Goal: Task Accomplishment & Management: Manage account settings

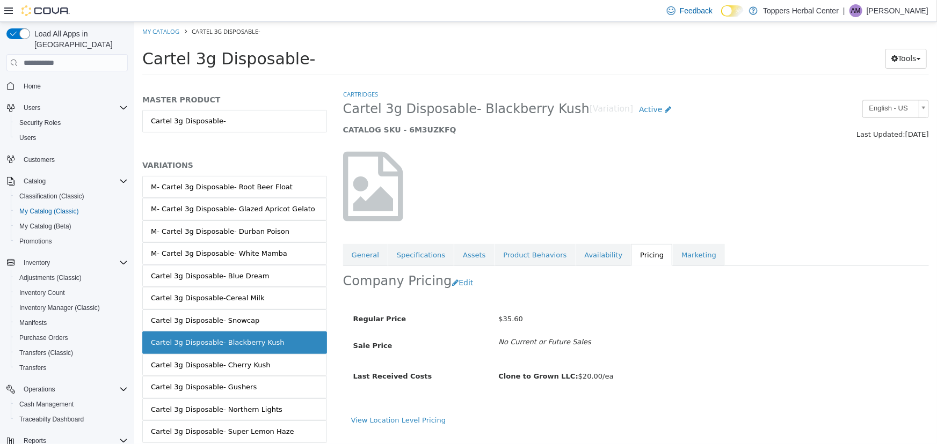
scroll to position [34, 0]
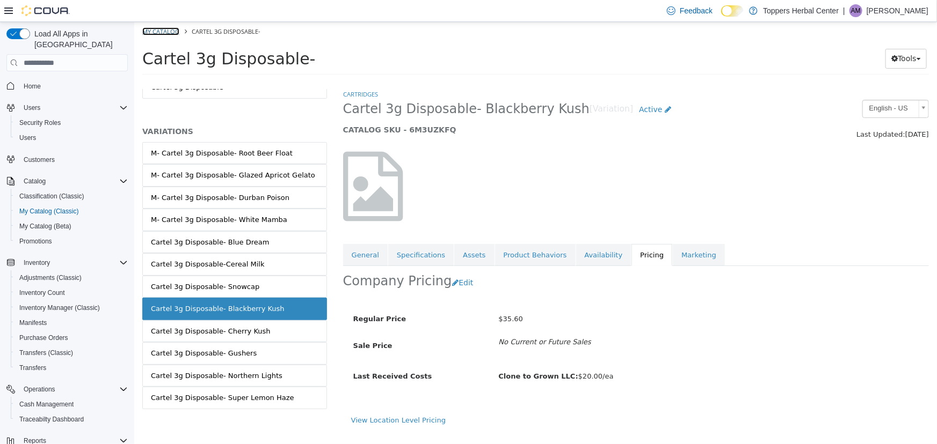
drag, startPoint x: 164, startPoint y: 30, endPoint x: 147, endPoint y: 24, distance: 18.2
click at [164, 30] on link "My Catalog" at bounding box center [160, 31] width 37 height 8
select select "**********"
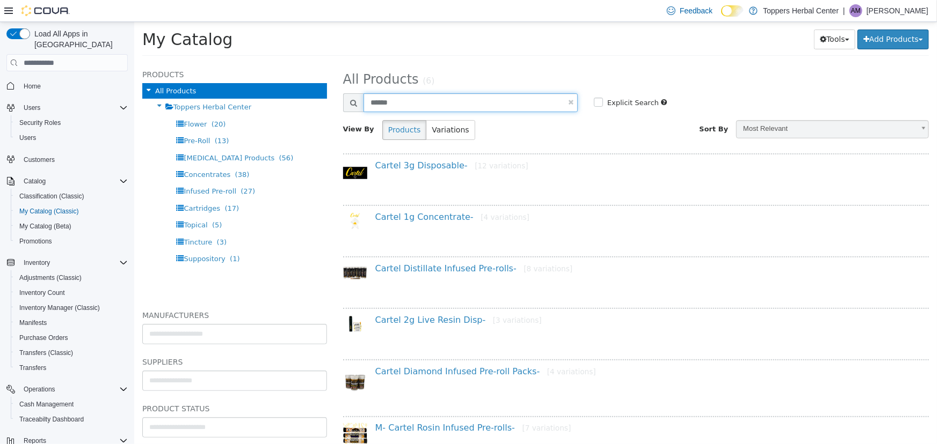
click at [458, 104] on input "******" at bounding box center [470, 102] width 214 height 19
type input "****"
select select "**********"
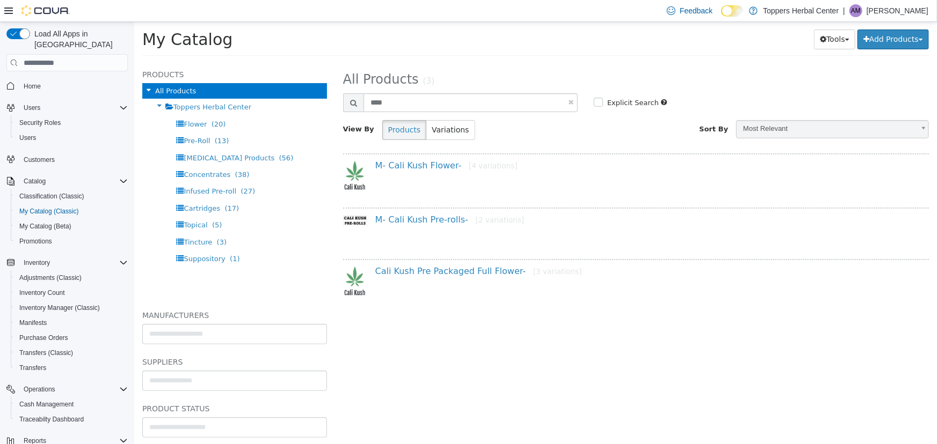
click at [422, 170] on h4 "M- Cali Kush Flower- [4 variations]" at bounding box center [643, 166] width 536 height 11
click at [422, 169] on link "M- Cali Kush Flower- [4 variations]" at bounding box center [446, 166] width 142 height 10
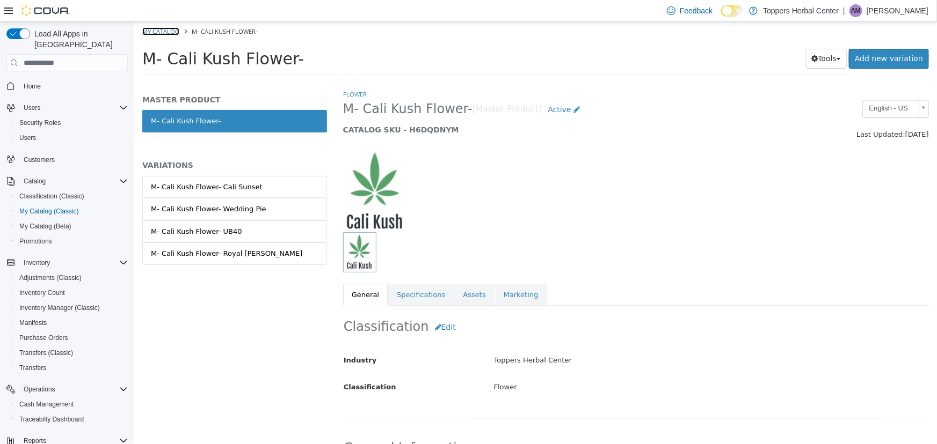
click at [168, 27] on link "My Catalog" at bounding box center [160, 31] width 37 height 8
select select "**********"
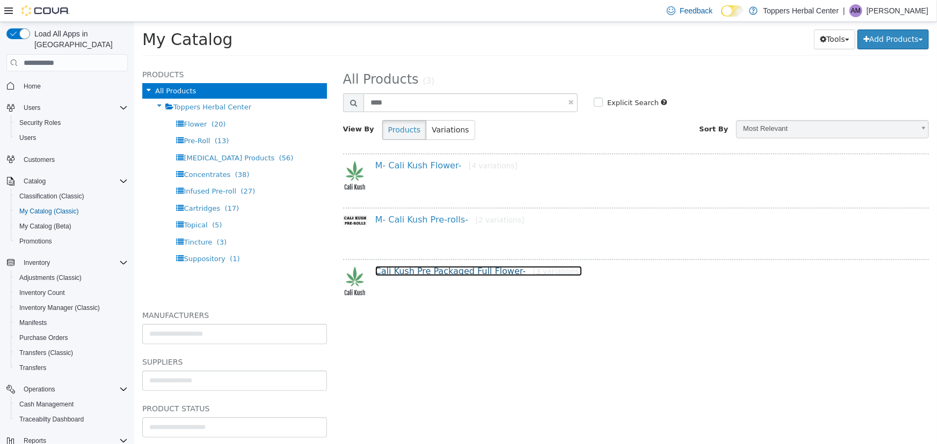
click at [462, 273] on link "Cali Kush Pre Packaged Full Flower- [3 variations]" at bounding box center [478, 271] width 207 height 10
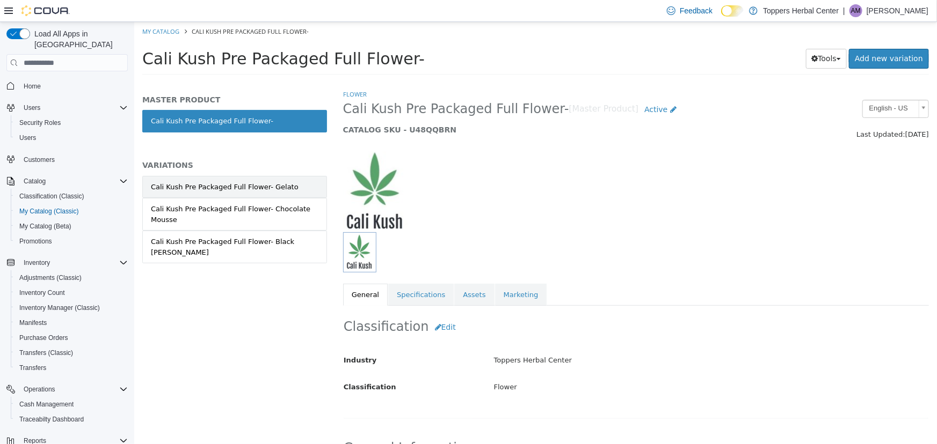
click at [285, 184] on div "Cali Kush Pre Packaged Full Flower- Gelato" at bounding box center [224, 187] width 148 height 11
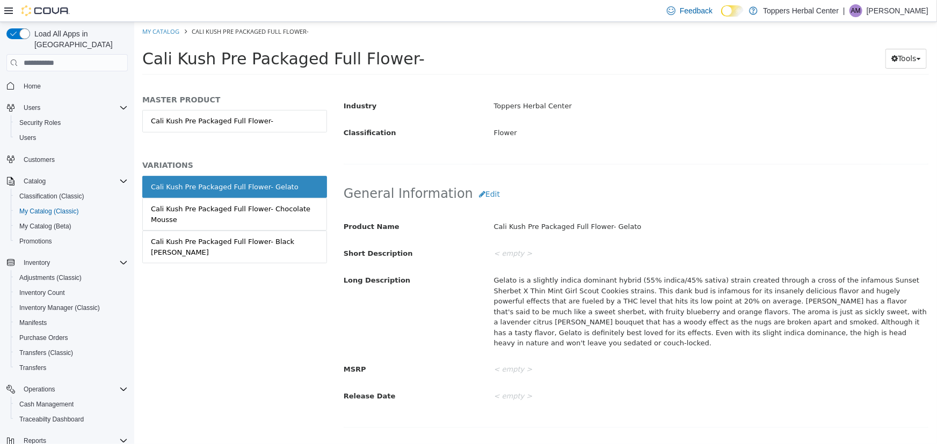
scroll to position [146, 0]
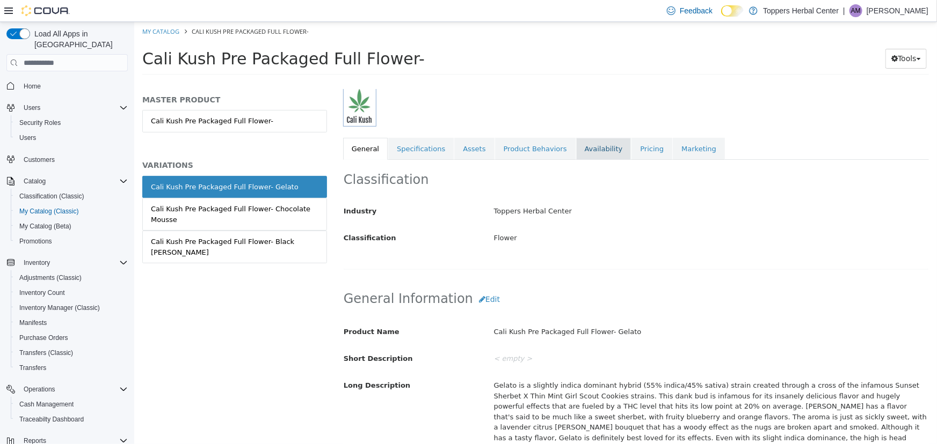
click at [591, 154] on link "Availability" at bounding box center [602, 149] width 55 height 23
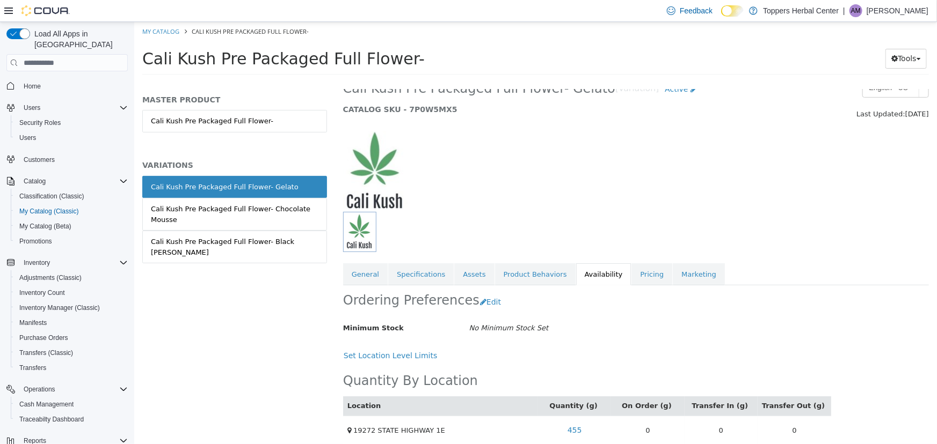
scroll to position [32, 0]
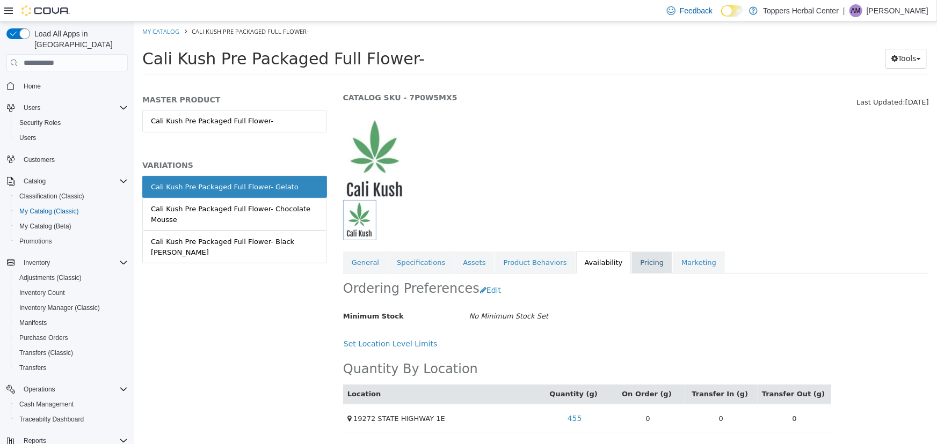
click at [631, 264] on link "Pricing" at bounding box center [651, 263] width 41 height 23
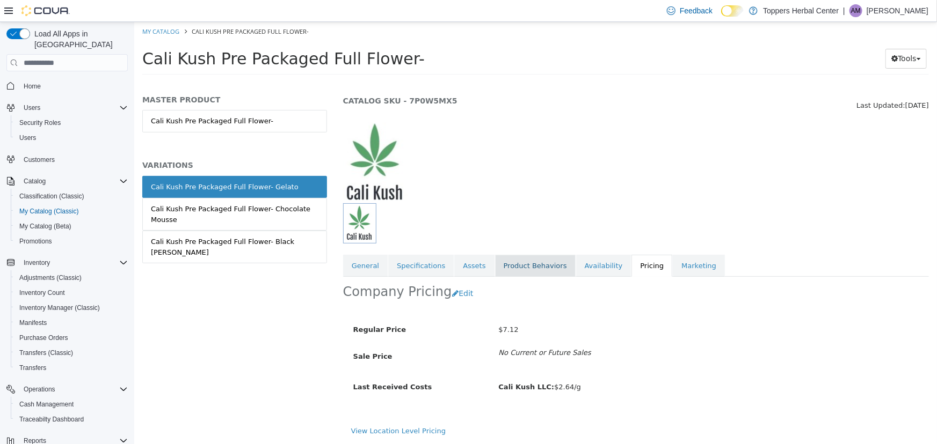
scroll to position [28, 0]
click at [407, 264] on link "Specifications" at bounding box center [420, 267] width 65 height 23
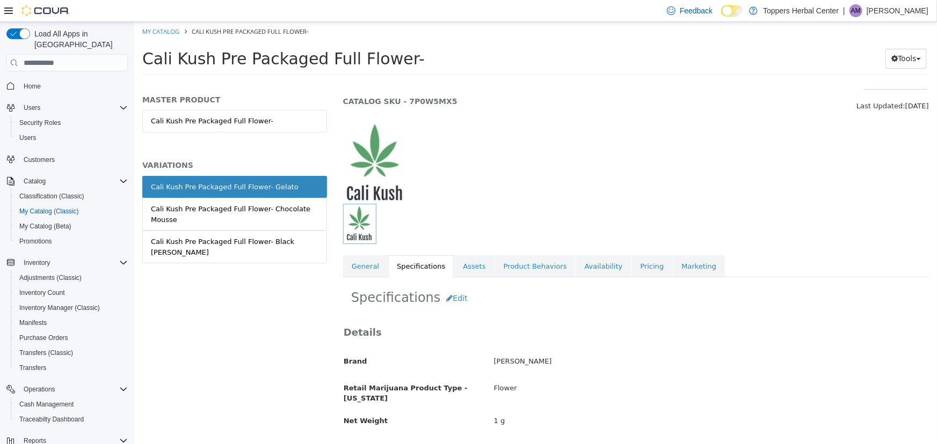
scroll to position [32, 0]
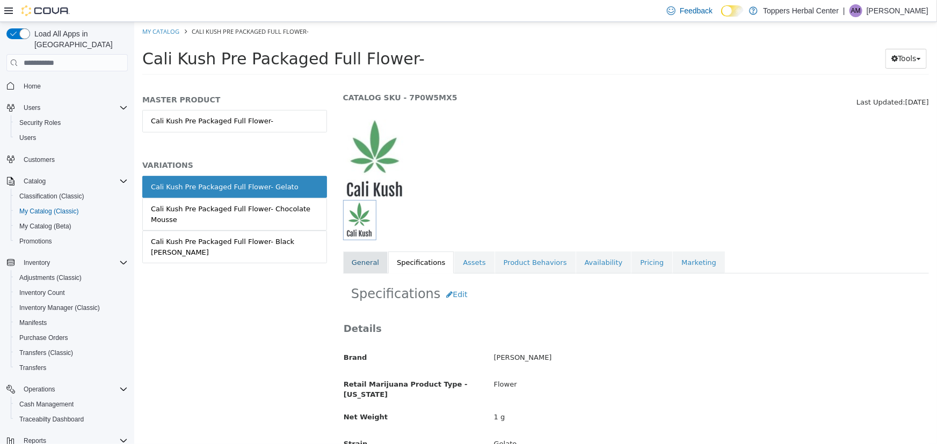
click at [358, 265] on link "General" at bounding box center [364, 263] width 45 height 23
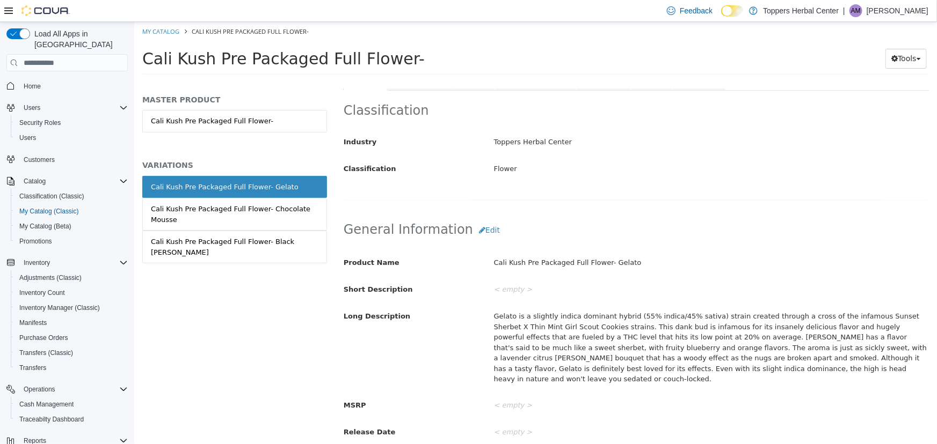
scroll to position [227, 0]
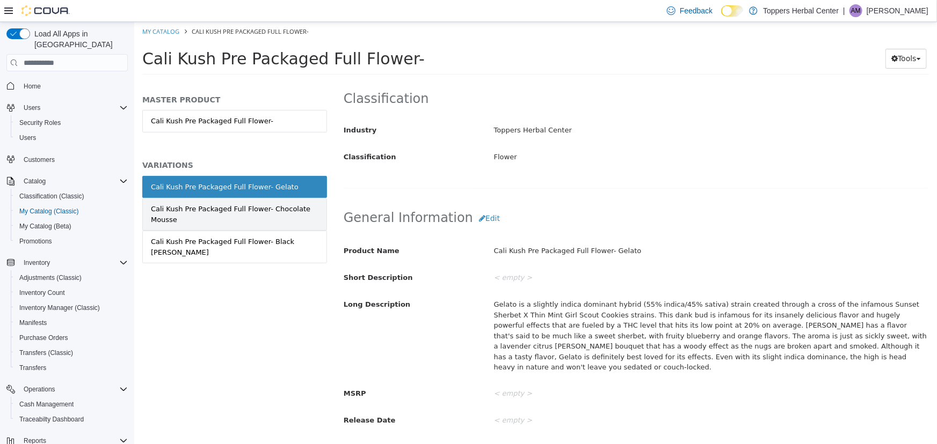
click at [274, 214] on div "Cali Kush Pre Packaged Full Flower- Chocolate Mousse" at bounding box center [233, 214] width 167 height 21
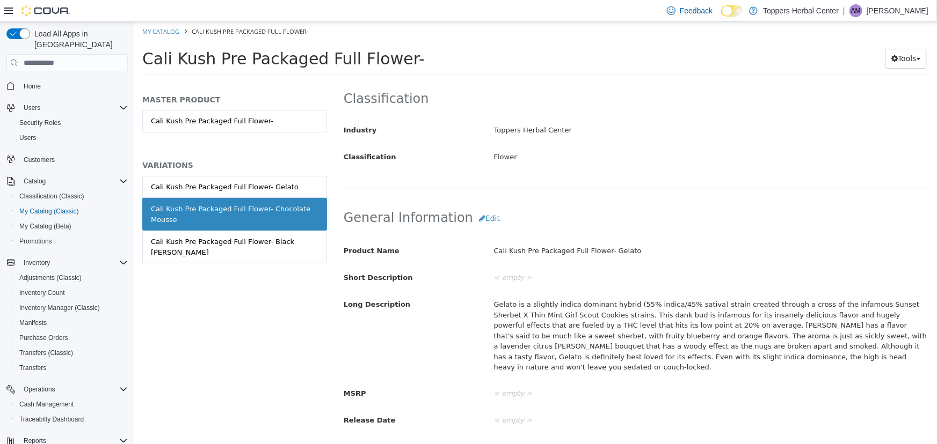
scroll to position [226, 0]
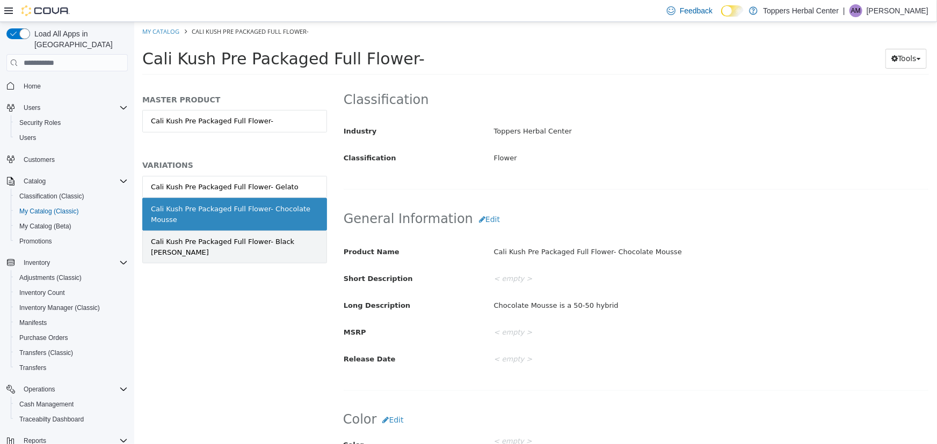
click at [306, 242] on div "Cali Kush Pre Packaged Full Flower- Black [PERSON_NAME]" at bounding box center [233, 247] width 167 height 21
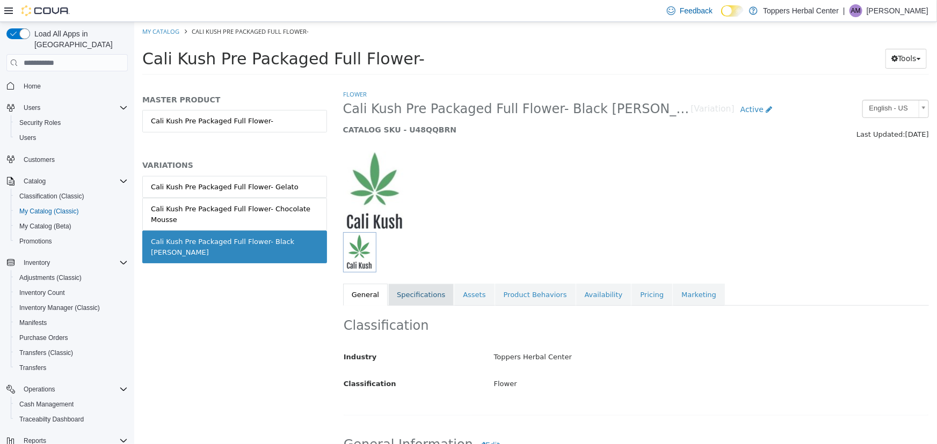
click at [424, 288] on link "Specifications" at bounding box center [420, 295] width 65 height 23
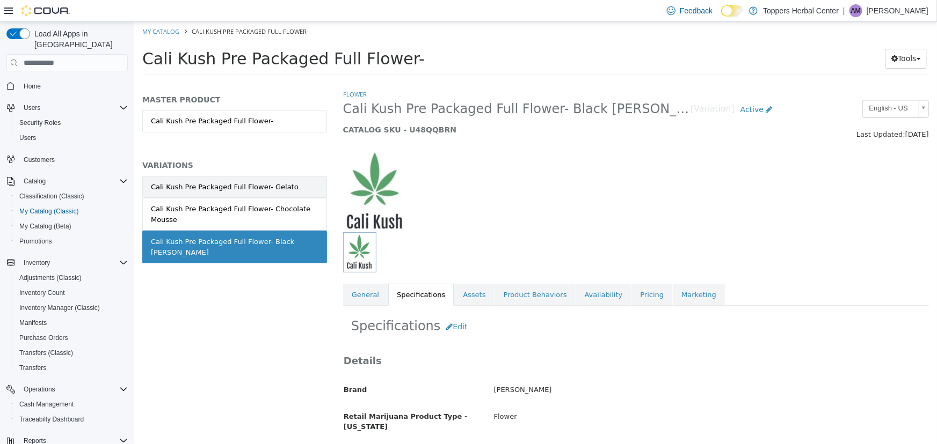
click at [286, 179] on link "Cali Kush Pre Packaged Full Flower- Gelato" at bounding box center [234, 187] width 185 height 23
